Goal: Contribute content

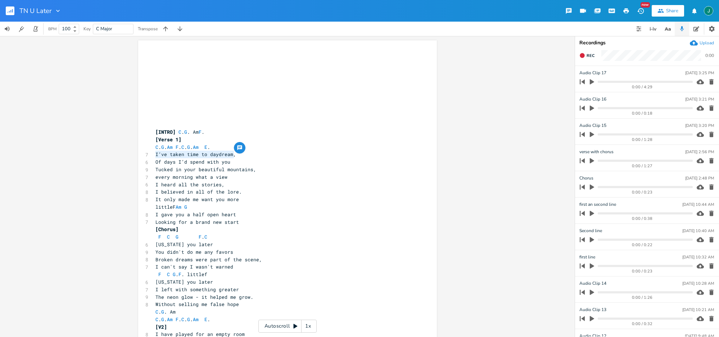
click at [219, 152] on span "I’ve taken time to daydream," at bounding box center [196, 154] width 81 height 6
type textarea "’ve taken time to daydream"
drag, startPoint x: 230, startPoint y: 154, endPoint x: 165, endPoint y: 165, distance: 65.6
click at [157, 157] on span "I’ve taken time to daydream," at bounding box center [196, 154] width 81 height 6
type textarea "spent my nights in daydrem"
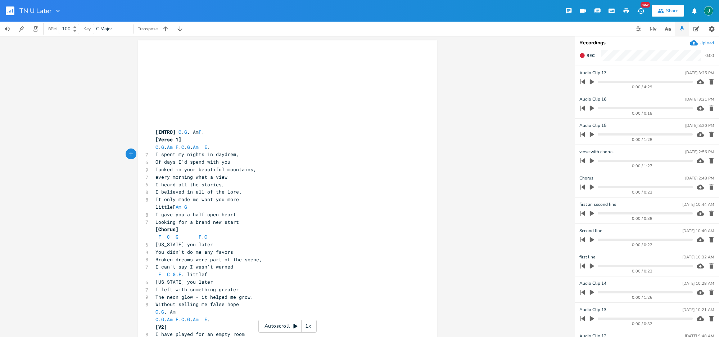
scroll to position [0, 60]
type textarea "ams"
drag, startPoint x: 153, startPoint y: 163, endPoint x: 231, endPoint y: 163, distance: 77.4
click at [231, 163] on pre "Of days I’d spend with you" at bounding box center [284, 162] width 260 height 8
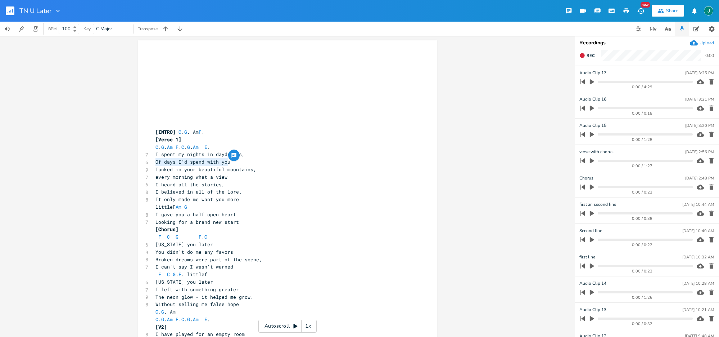
type textarea "Of days I’d spend with you"
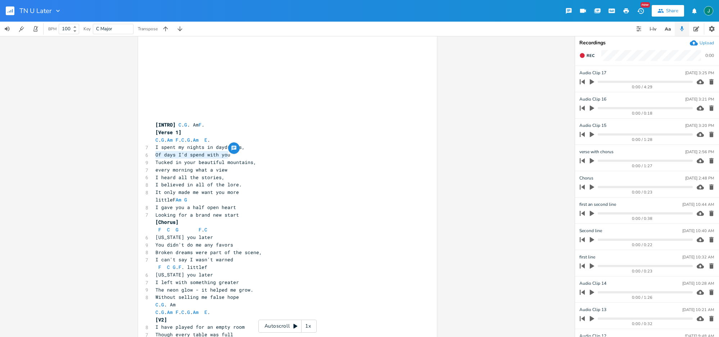
scroll to position [6, 0]
click at [162, 148] on span "I spent my nights in daydreams," at bounding box center [200, 147] width 89 height 6
type textarea "S"
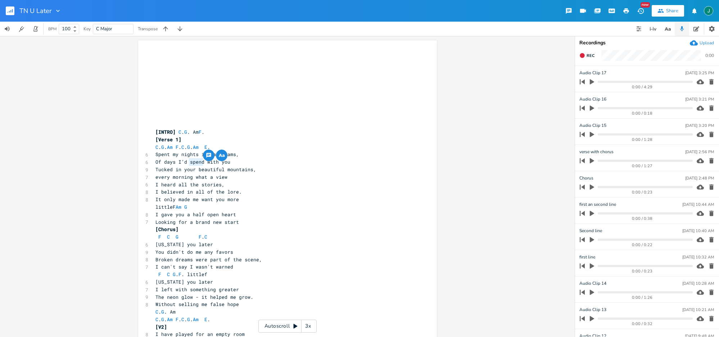
drag, startPoint x: 188, startPoint y: 162, endPoint x: 210, endPoint y: 246, distance: 86.5
click at [202, 164] on span "Of days I’d spend with you" at bounding box center [193, 161] width 75 height 6
type textarea "shate"
type textarea "re"
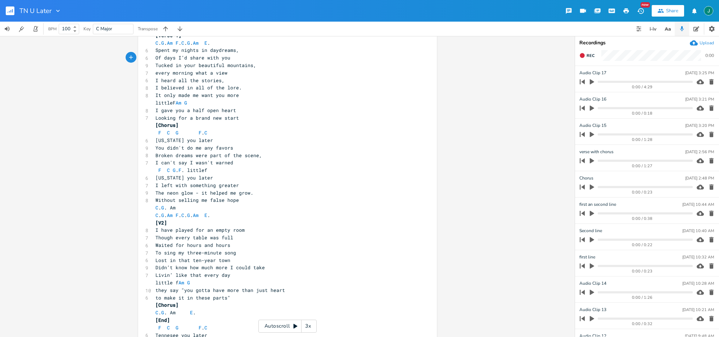
scroll to position [106, 0]
drag, startPoint x: 153, startPoint y: 184, endPoint x: 245, endPoint y: 183, distance: 91.8
click at [245, 183] on pre "I left with something greater" at bounding box center [284, 183] width 260 height 8
type textarea "I left with something greater"
click at [174, 184] on span "I left with something greater" at bounding box center [198, 183] width 84 height 6
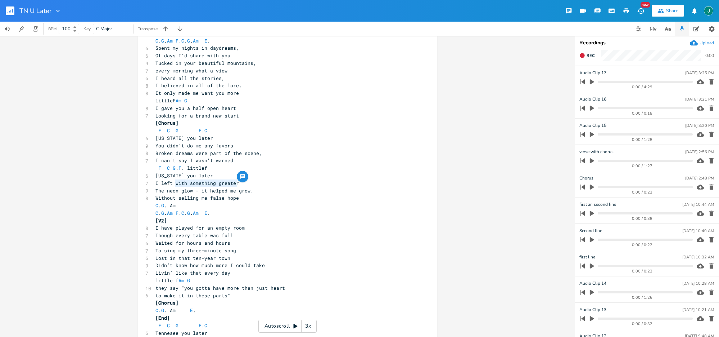
drag, startPoint x: 174, startPoint y: 183, endPoint x: 236, endPoint y: 178, distance: 62.1
click at [237, 179] on div "with something greater x ​ ​ ​ ​ ​ ​ ​ ​ ​ ​ [INTRO] C . G . Am F . [Verse 1] C…" at bounding box center [287, 174] width 299 height 480
type textarea "a little stronger"
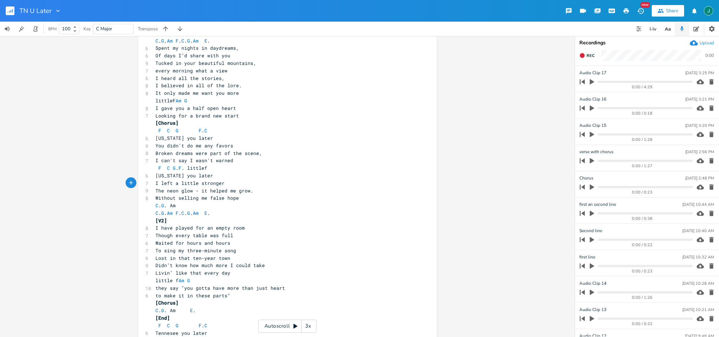
click at [162, 190] on span "The neon glow - it helped me grow." at bounding box center [205, 190] width 98 height 6
type textarea "at"
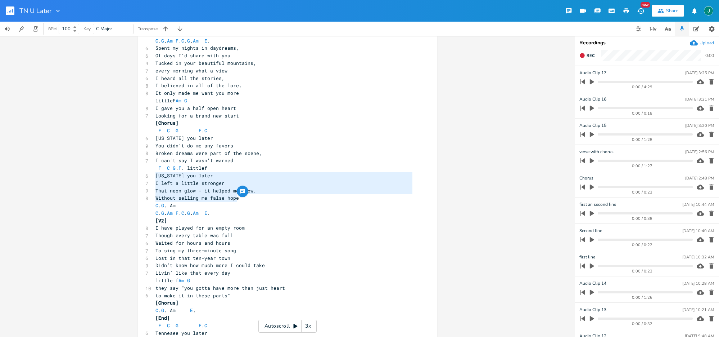
drag, startPoint x: 154, startPoint y: 176, endPoint x: 241, endPoint y: 197, distance: 88.9
click at [241, 197] on div "​ ​ ​ ​ ​ ​ ​ ​ ​ ​ [INTRO] C . G . Am F . [Verse 1] C . G . Am F . C . G . Am …" at bounding box center [284, 175] width 260 height 457
type textarea "Tennessee you later I left a little stronger That neon glow - it helped me grow…"
click at [286, 197] on pre "Without selling me false hope" at bounding box center [284, 198] width 260 height 8
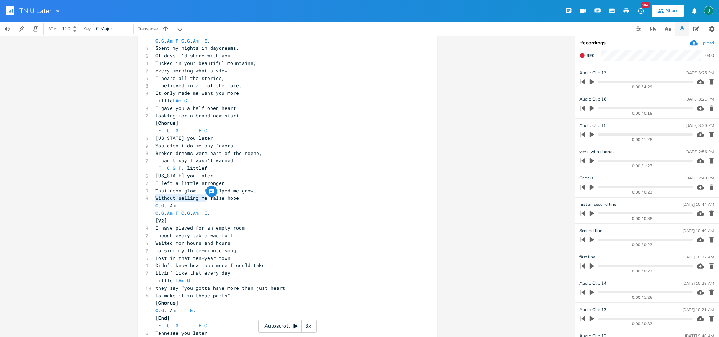
drag, startPoint x: 153, startPoint y: 198, endPoint x: 203, endPoint y: 197, distance: 50.0
click at [203, 197] on span "Without selling me false hope" at bounding box center [198, 197] width 84 height 6
type textarea "Beyond the"
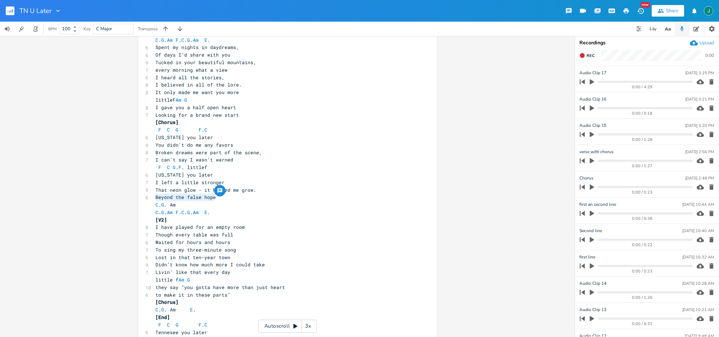
drag, startPoint x: 153, startPoint y: 197, endPoint x: 246, endPoint y: 199, distance: 93.3
click at [246, 199] on pre "Beyond the false hope" at bounding box center [284, 197] width 260 height 8
type textarea "Beyond the false hope"
type textarea "I left a little stronger"
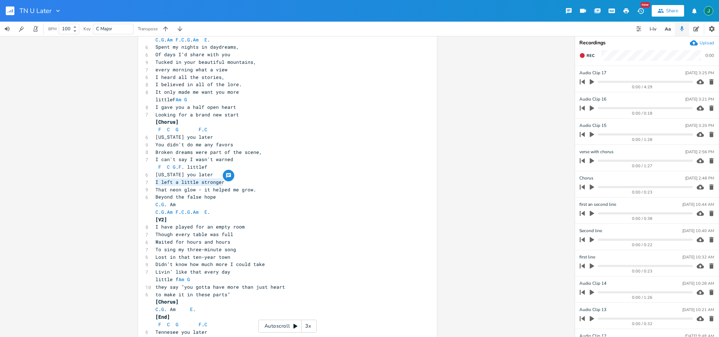
drag, startPoint x: 153, startPoint y: 181, endPoint x: 225, endPoint y: 183, distance: 72.0
click at [225, 183] on pre "I left a little stronger" at bounding box center [284, 182] width 260 height 8
click at [160, 186] on pre "That neon glow - it helped me grow." at bounding box center [284, 190] width 260 height 8
drag, startPoint x: 160, startPoint y: 182, endPoint x: 222, endPoint y: 182, distance: 61.9
click at [222, 182] on pre "I left a little stronger" at bounding box center [284, 182] width 260 height 8
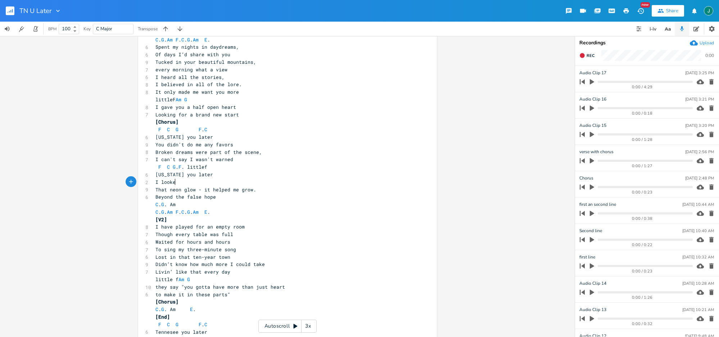
scroll to position [0, 14]
type textarea "looked for soeth"
type textarea "mething greater"
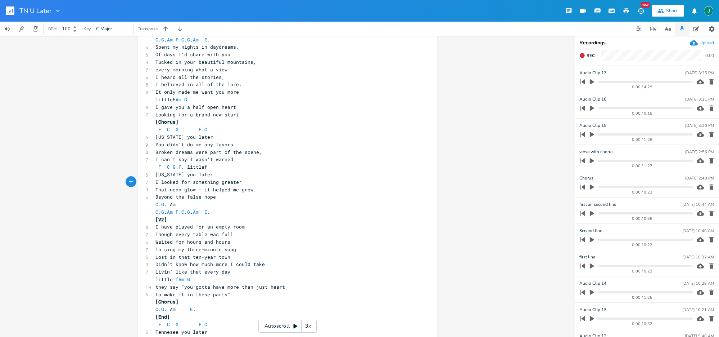
click at [156, 189] on span "That neon glow - it helped me grow." at bounding box center [206, 189] width 101 height 6
type textarea "but"
click at [171, 189] on span "but That neon glow - it helped me grow." at bounding box center [212, 189] width 112 height 6
type textarea "t"
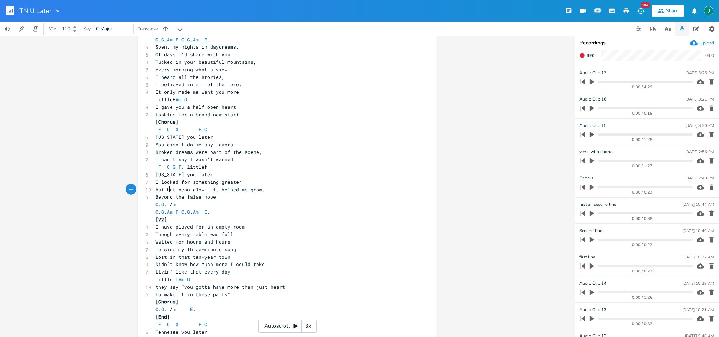
scroll to position [0, 1]
click at [157, 188] on span "but that neon glow - it helped me grow." at bounding box center [212, 189] width 112 height 6
click at [349, 206] on pre "C . G . Am" at bounding box center [284, 205] width 260 height 8
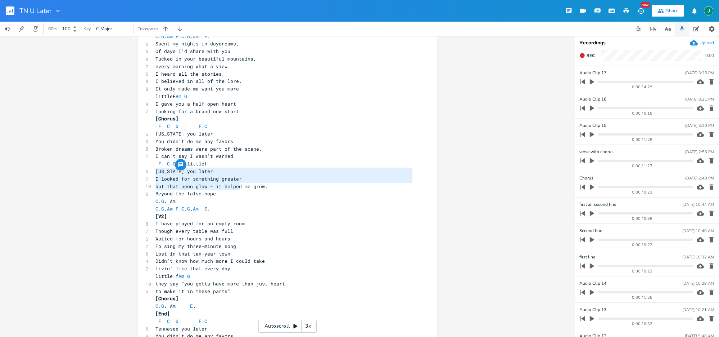
type textarea "Tennessee you later I looked for something greater but that neon glow - it help…"
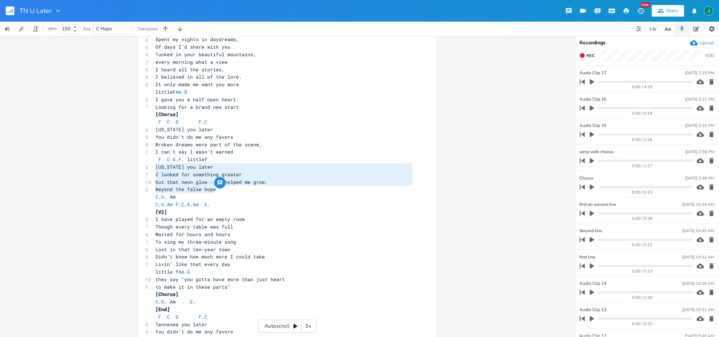
drag, startPoint x: 154, startPoint y: 172, endPoint x: 252, endPoint y: 192, distance: 99.3
click at [252, 192] on div "​ ​ ​ ​ ​ ​ ​ ​ ​ ​ [INTRO] C . G . Am F . [Verse 1] C . G . Am F . C . G . Am …" at bounding box center [284, 166] width 260 height 457
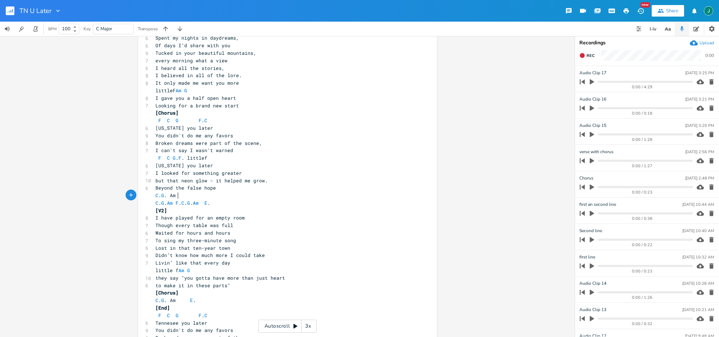
click at [187, 198] on pre "C . G . Am" at bounding box center [284, 196] width 260 height 8
click at [181, 188] on span "Beyond the false hope" at bounding box center [186, 187] width 60 height 6
type textarea "all the"
click at [185, 189] on span "Beyond all the false hope" at bounding box center [193, 187] width 75 height 6
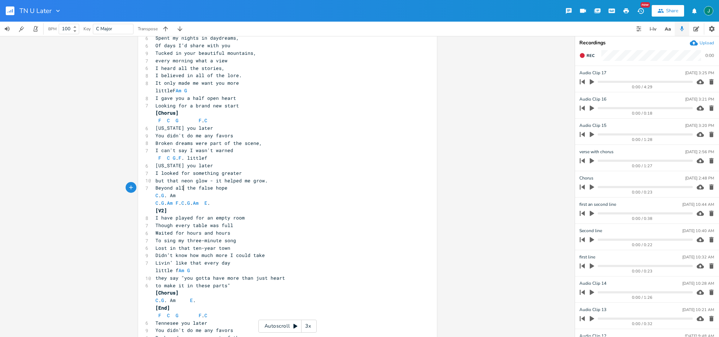
scroll to position [112, 0]
click at [192, 193] on span "Beyond all the false hope" at bounding box center [192, 191] width 72 height 6
type textarea "at"
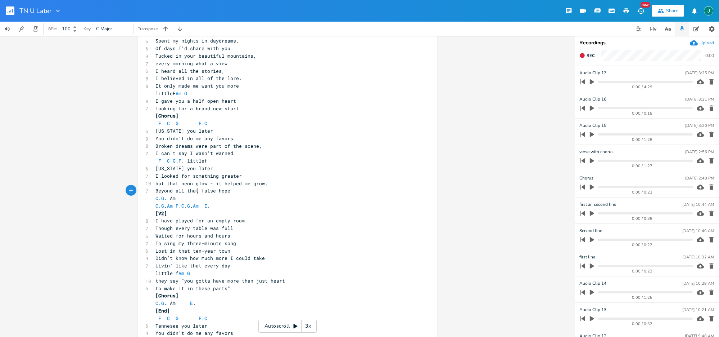
click at [279, 215] on pre "[V2]" at bounding box center [284, 214] width 260 height 8
drag, startPoint x: 195, startPoint y: 192, endPoint x: 186, endPoint y: 206, distance: 16.6
click at [173, 192] on span "Beyond all that false hope" at bounding box center [193, 190] width 75 height 6
type textarea "the"
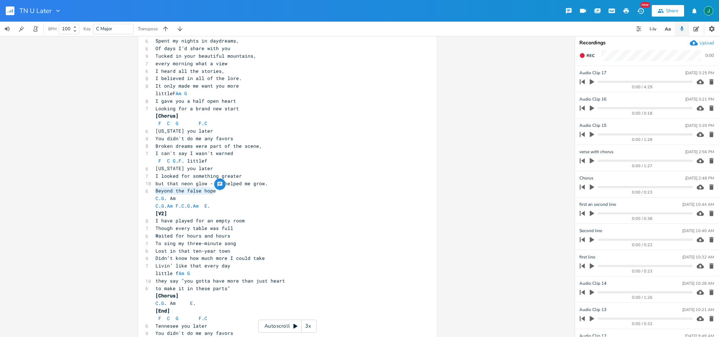
drag, startPoint x: 154, startPoint y: 191, endPoint x: 220, endPoint y: 191, distance: 65.2
click at [220, 191] on pre "Beyond the false hope" at bounding box center [284, 191] width 260 height 8
type textarea "Beyond the false hope"
click at [381, 183] on pre "but that neon glow - it helped me grow." at bounding box center [284, 184] width 260 height 8
